Goal: Find specific page/section: Find specific page/section

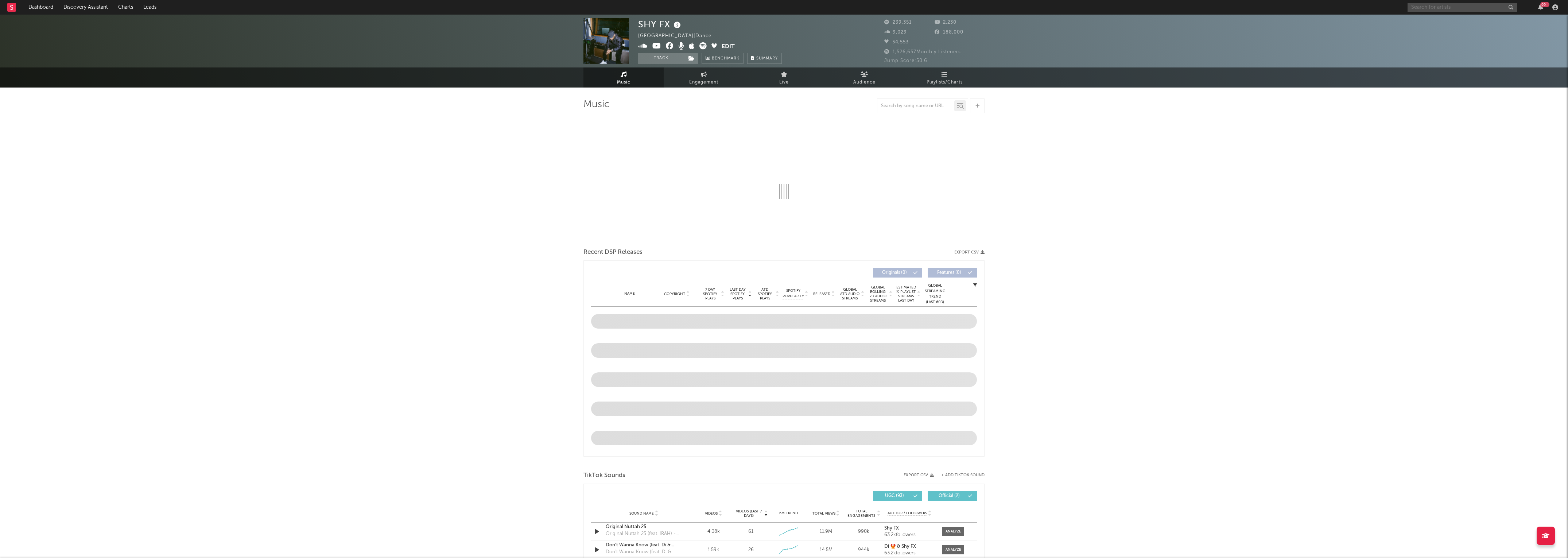
drag, startPoint x: 1475, startPoint y: 4, endPoint x: 1472, endPoint y: 7, distance: 4.2
click at [1474, 5] on input "text" at bounding box center [1462, 7] width 110 height 9
select select "6m"
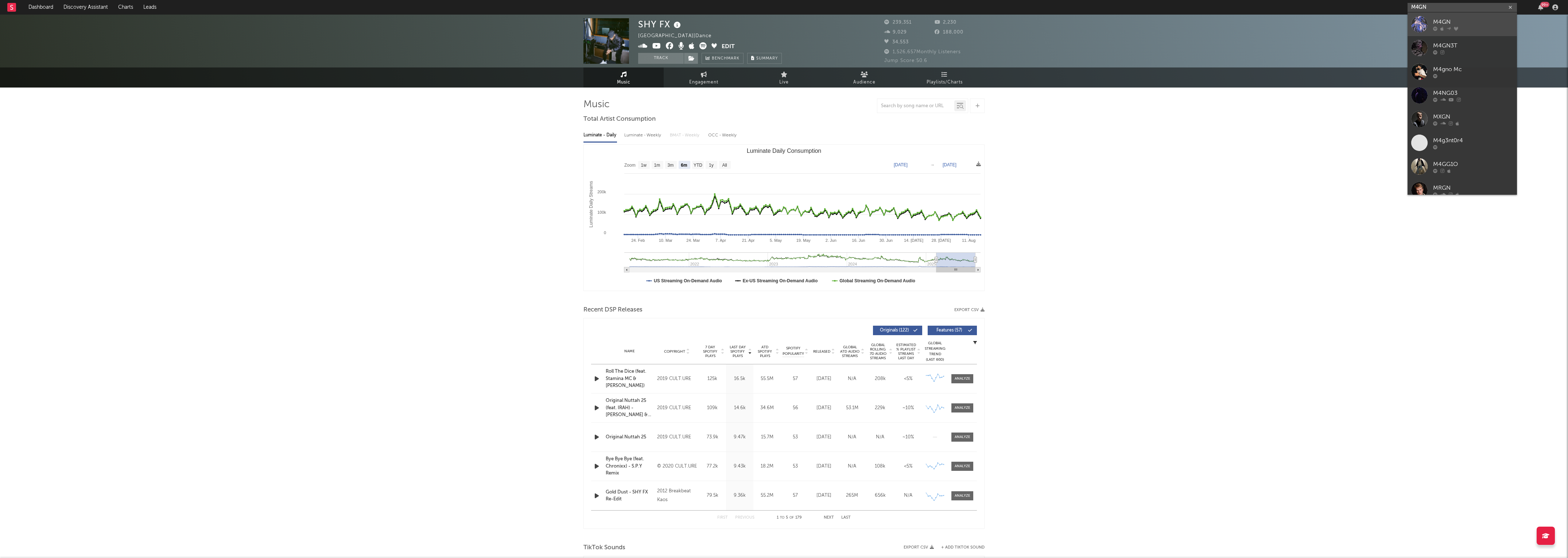
type input "M4GN"
click at [1438, 32] on link "M4GN" at bounding box center [1462, 24] width 110 height 24
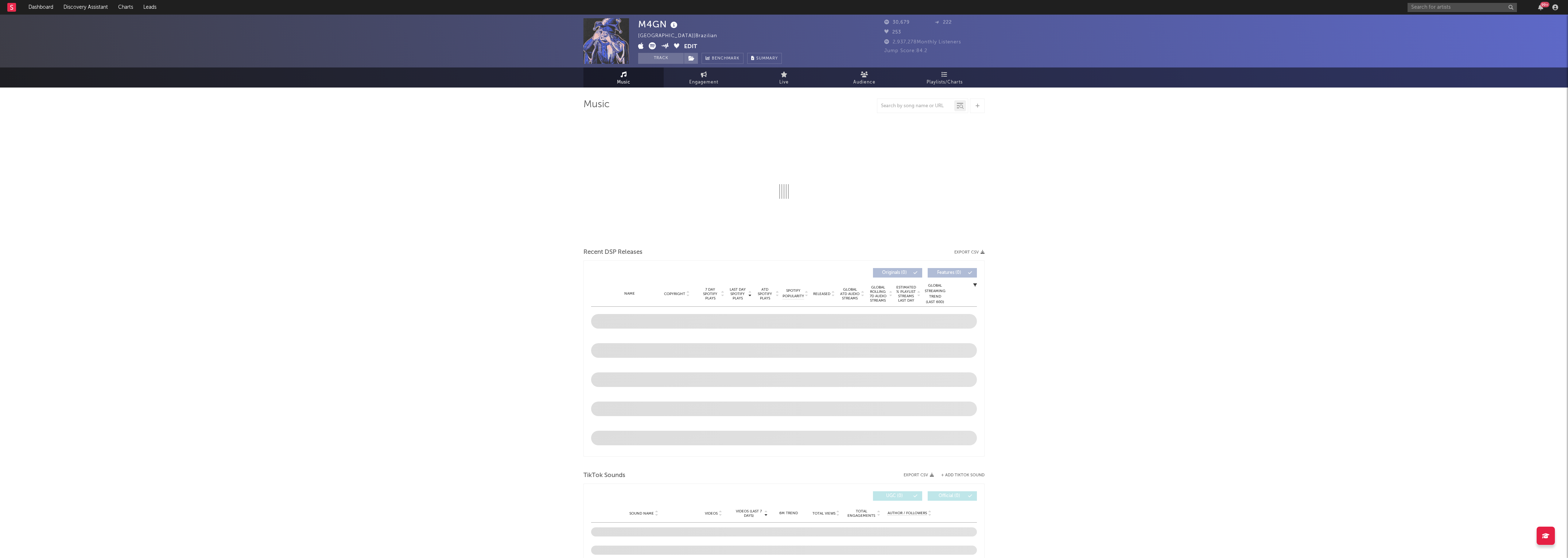
select select "6m"
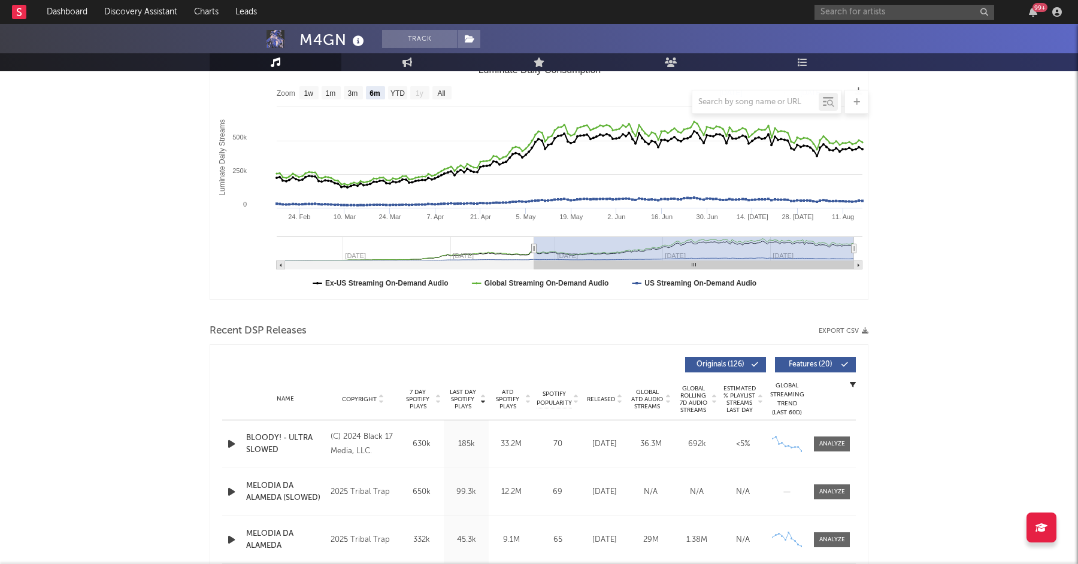
scroll to position [176, 0]
